Goal: Find contact information: Find contact information

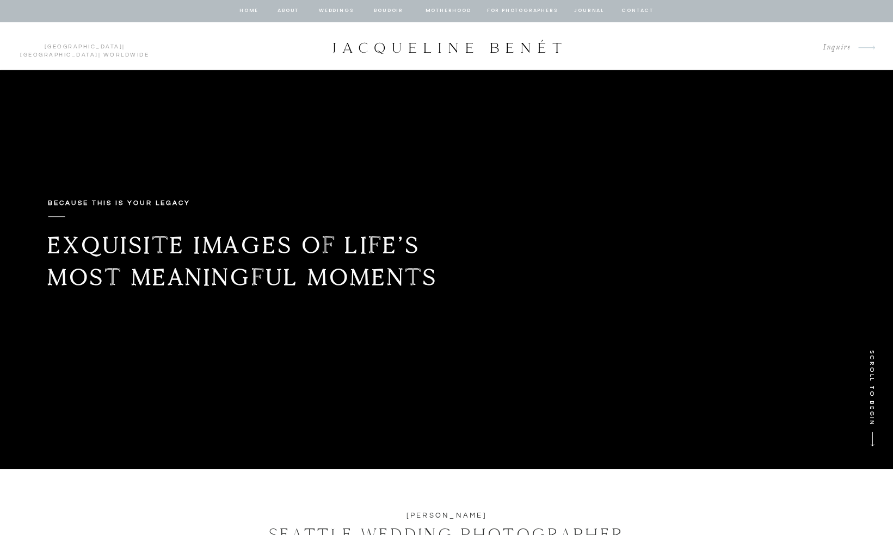
click at [335, 10] on nav "Weddings" at bounding box center [336, 11] width 37 height 10
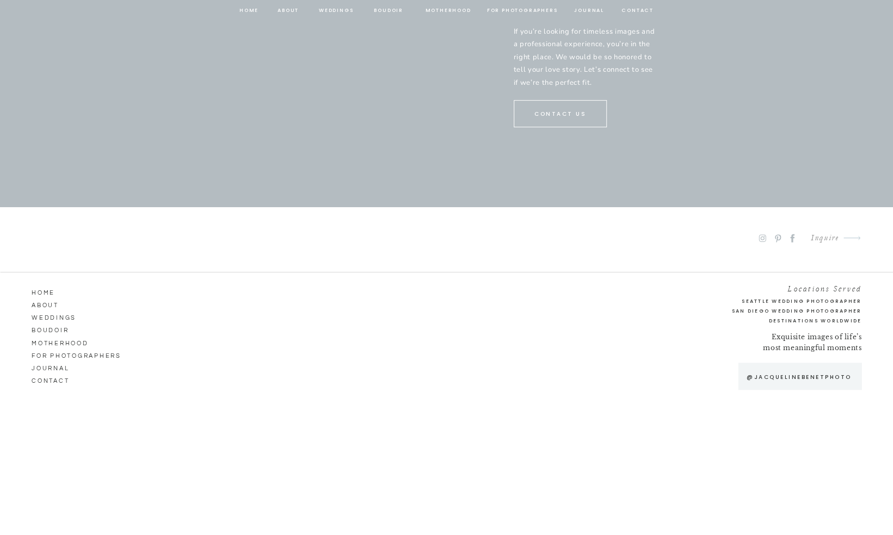
scroll to position [5730, 0]
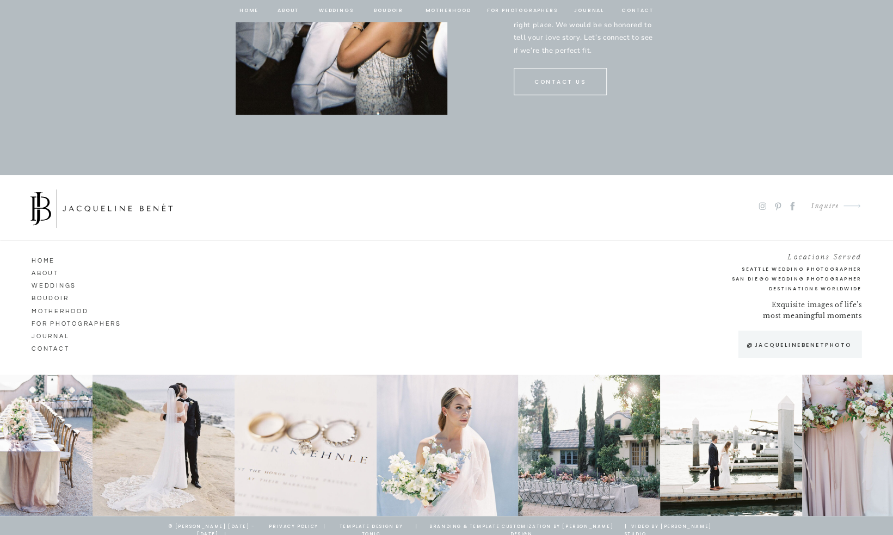
click at [763, 268] on h2 "Seattle Wedding Photographer" at bounding box center [780, 269] width 161 height 9
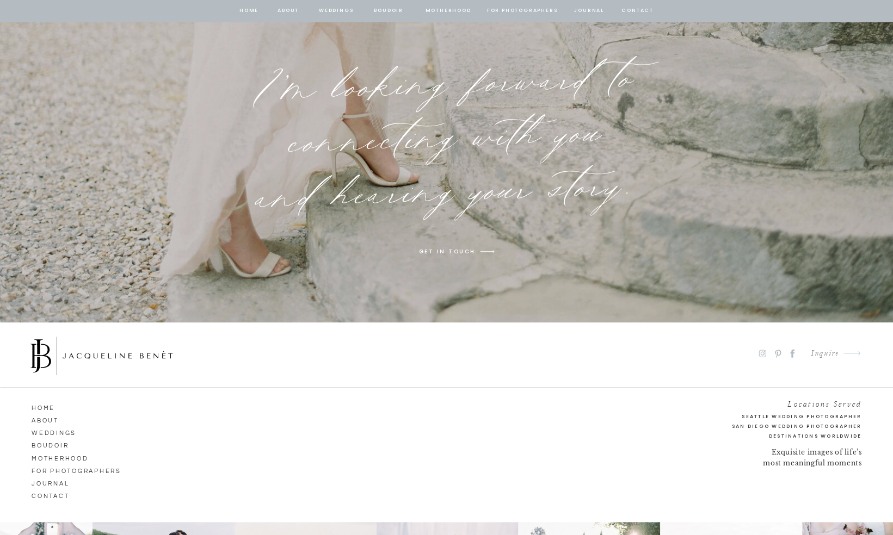
scroll to position [8363, 0]
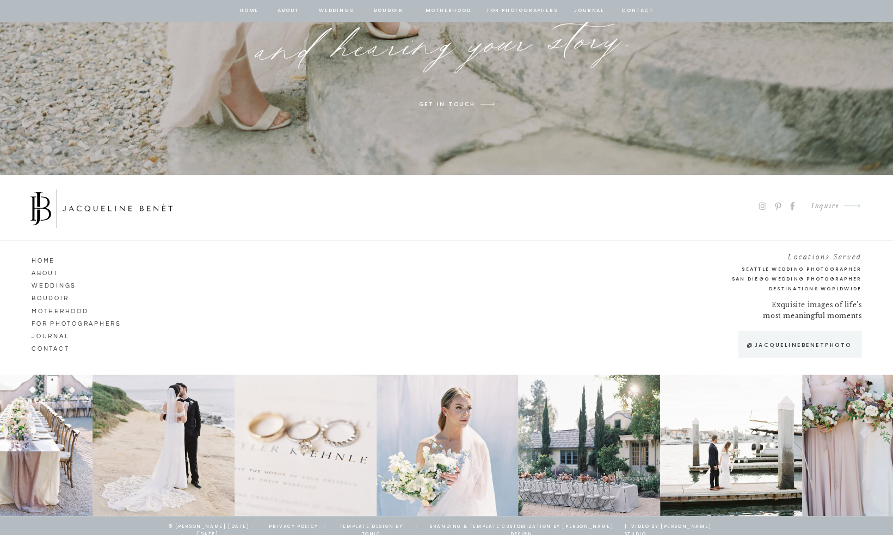
click at [52, 350] on nav "CONTACT" at bounding box center [63, 348] width 62 height 10
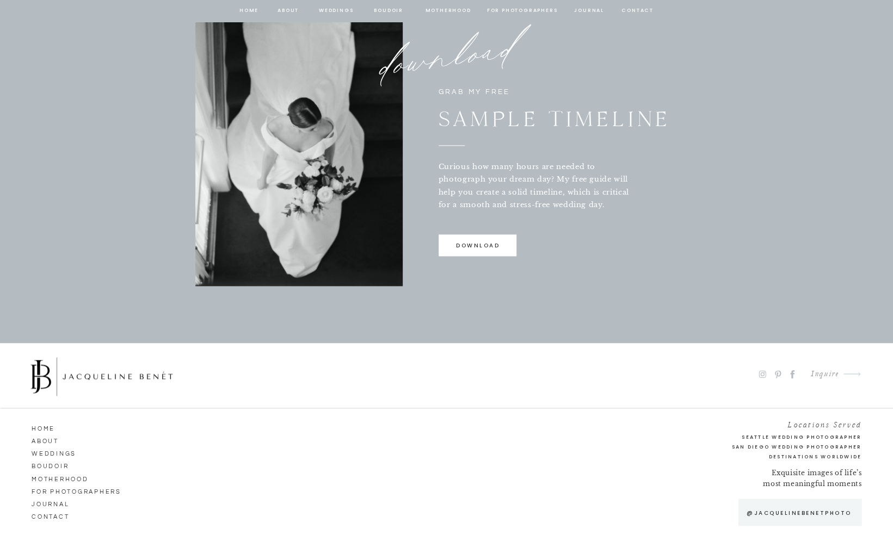
scroll to position [761, 0]
